Goal: Transaction & Acquisition: Subscribe to service/newsletter

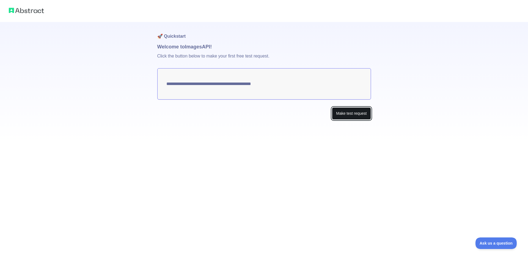
click at [344, 115] on button "Make test request" at bounding box center [351, 113] width 39 height 12
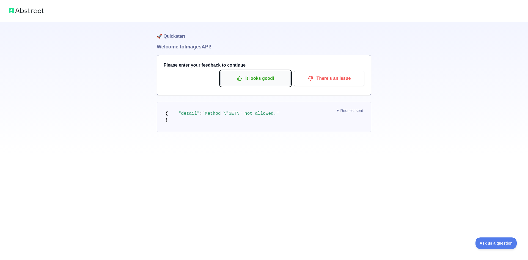
click at [268, 83] on p "It looks good!" at bounding box center [255, 78] width 62 height 9
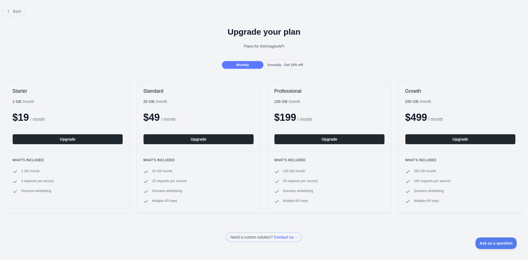
click at [275, 67] on div "Annually - Get 10% off!" at bounding box center [284, 65] width 41 height 8
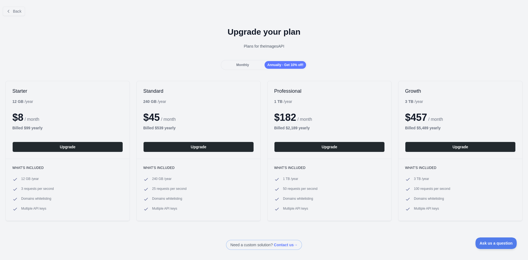
click at [249, 66] on div "Monthly" at bounding box center [242, 65] width 41 height 8
